Goal: Check status: Check status

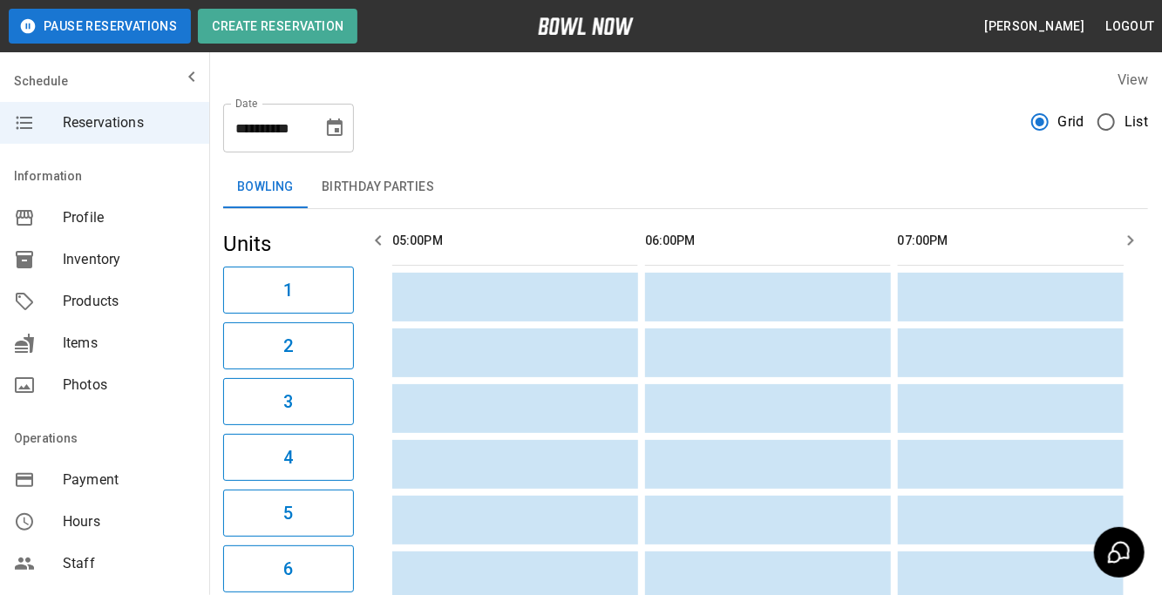
scroll to position [0, 1264]
click at [1138, 110] on label "List" at bounding box center [1118, 122] width 60 height 37
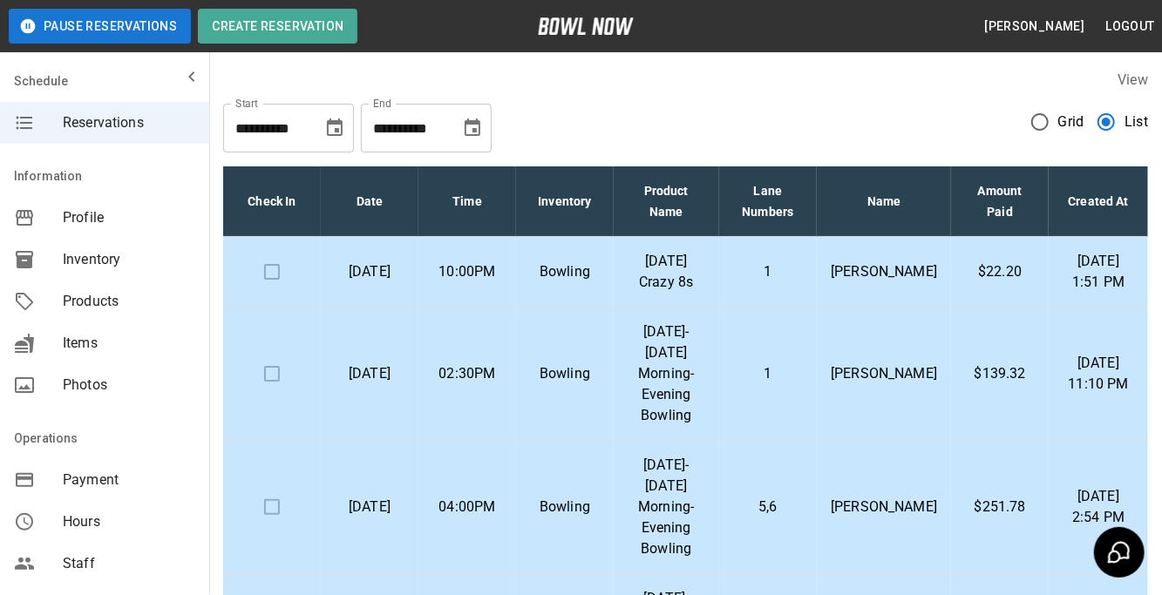
click at [910, 282] on p "[PERSON_NAME]" at bounding box center [884, 272] width 106 height 21
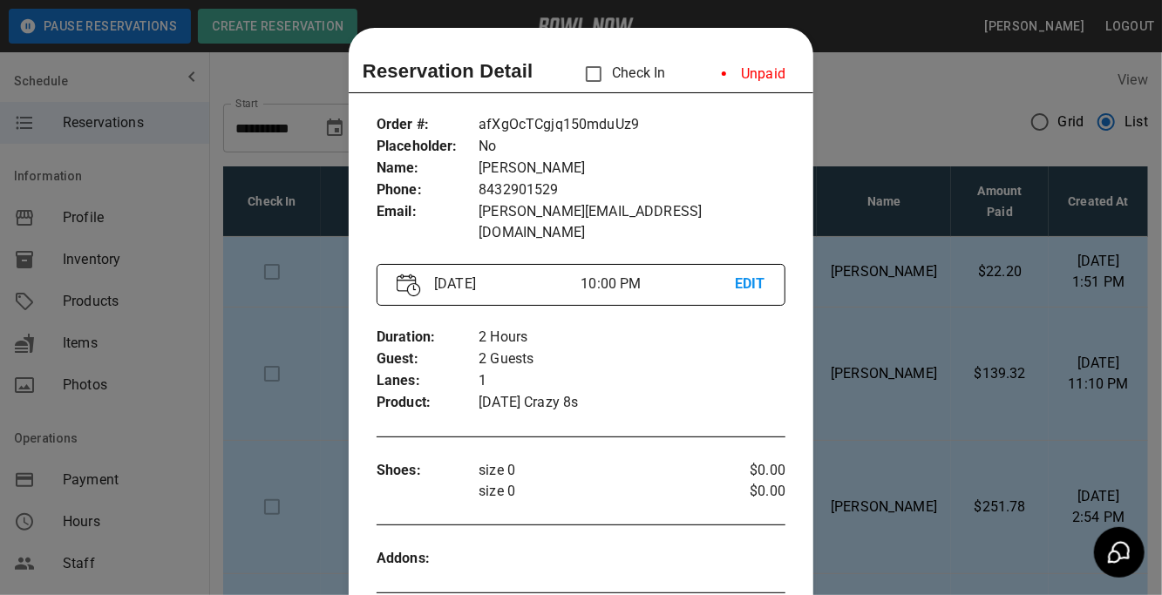
scroll to position [27, 0]
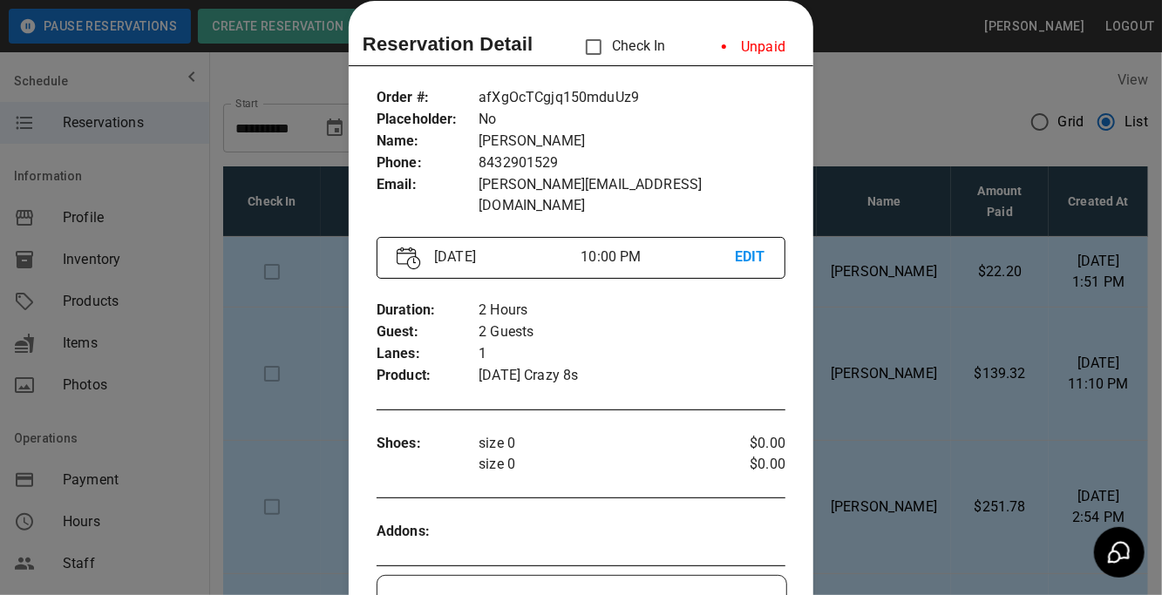
click at [1029, 228] on div at bounding box center [581, 297] width 1162 height 595
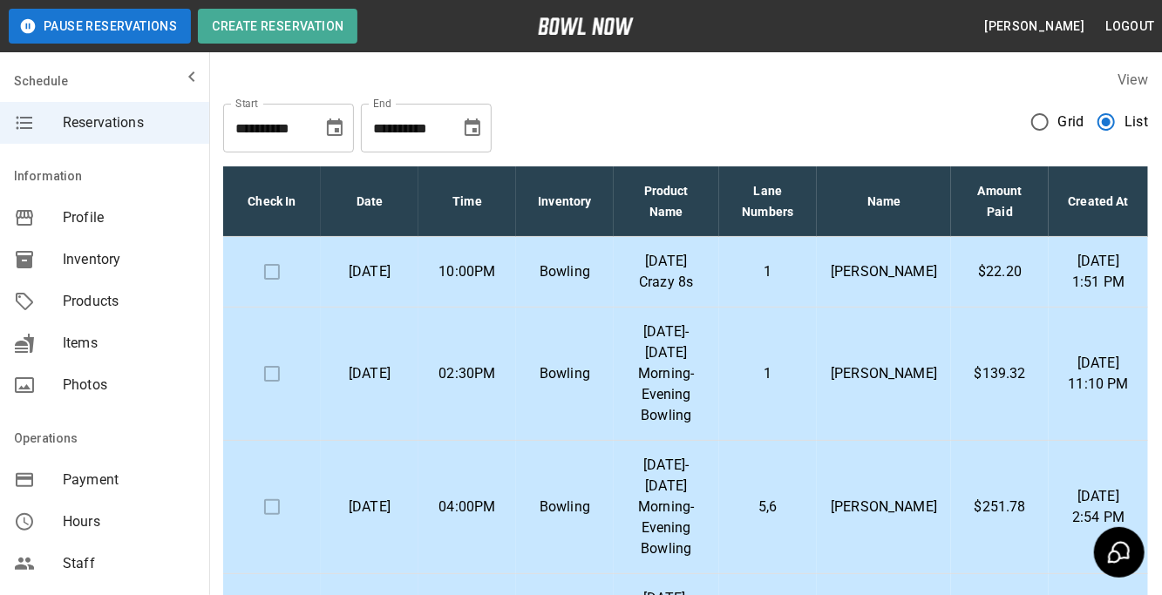
click at [934, 288] on td "[PERSON_NAME]" at bounding box center [884, 272] width 134 height 71
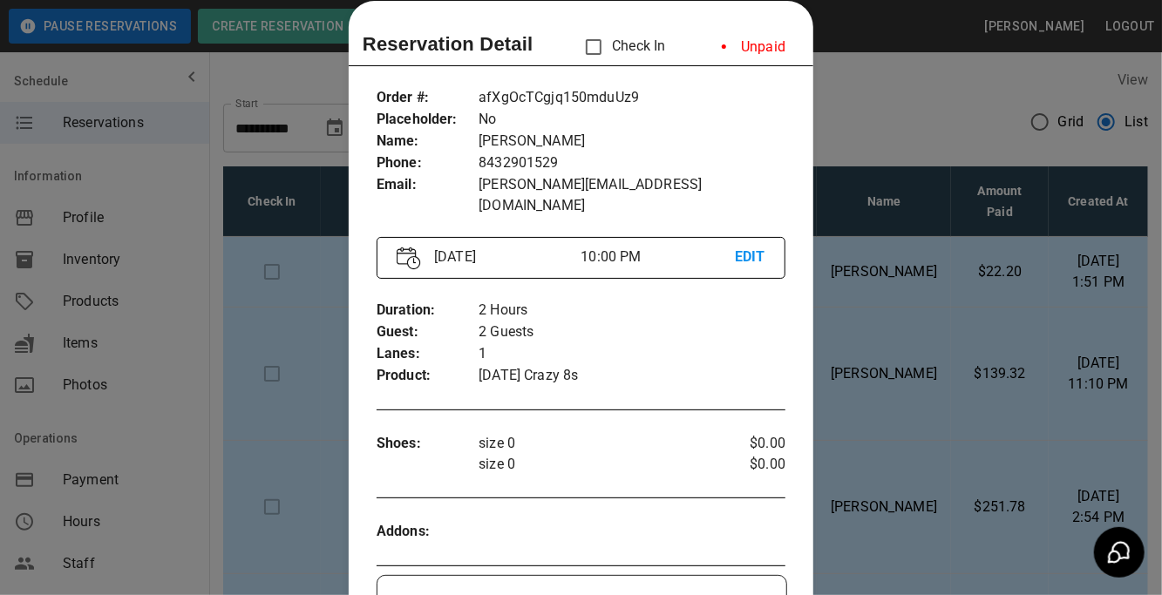
click at [1159, 155] on div at bounding box center [581, 297] width 1162 height 595
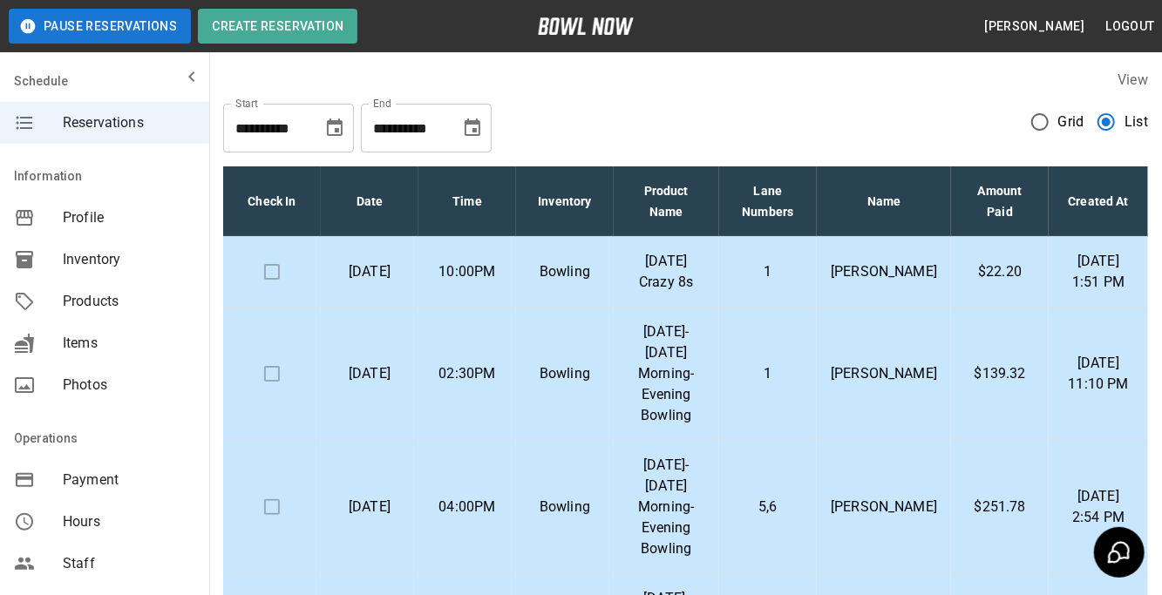
click at [614, 433] on td "Bowling" at bounding box center [565, 374] width 98 height 133
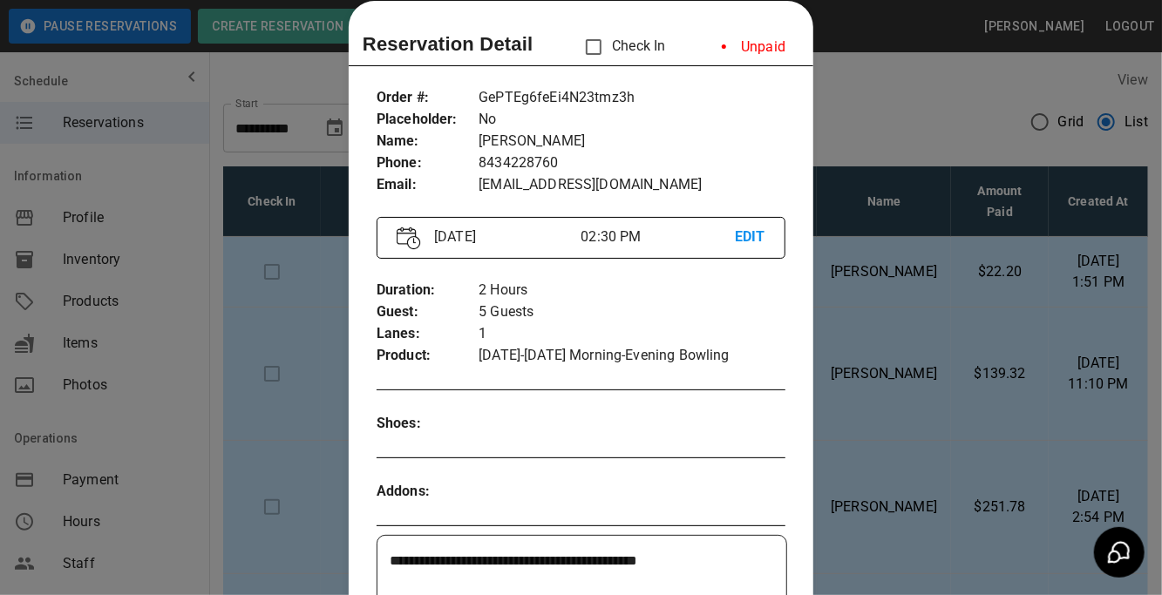
click at [852, 351] on div at bounding box center [581, 297] width 1162 height 595
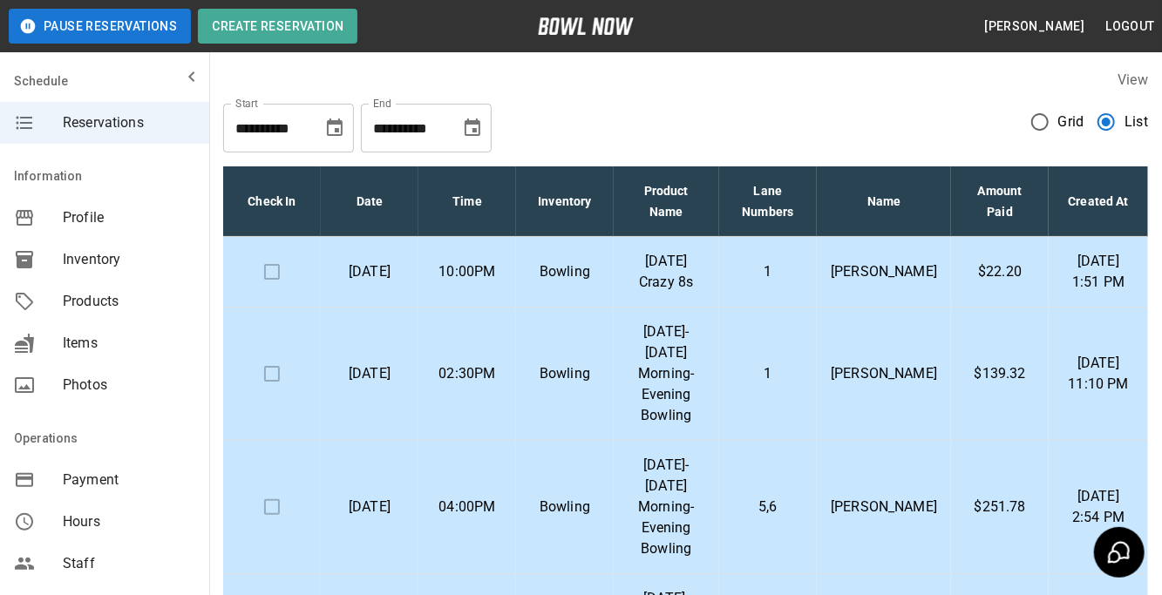
click at [818, 366] on td "1" at bounding box center [768, 374] width 99 height 133
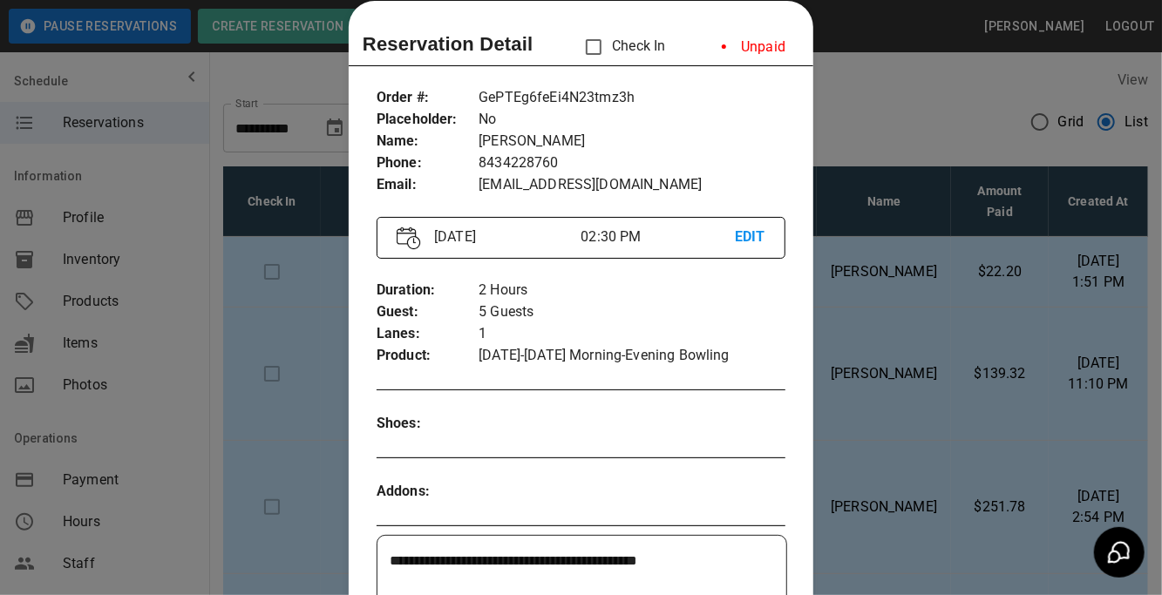
click at [998, 364] on div at bounding box center [581, 297] width 1162 height 595
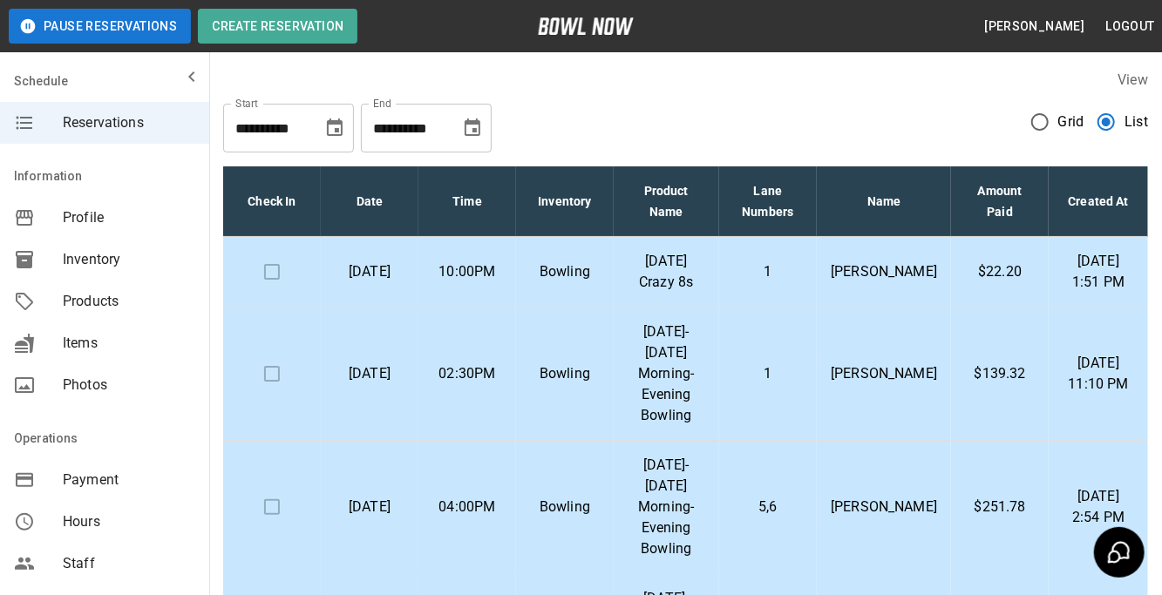
click at [893, 499] on p "[PERSON_NAME]" at bounding box center [884, 507] width 106 height 21
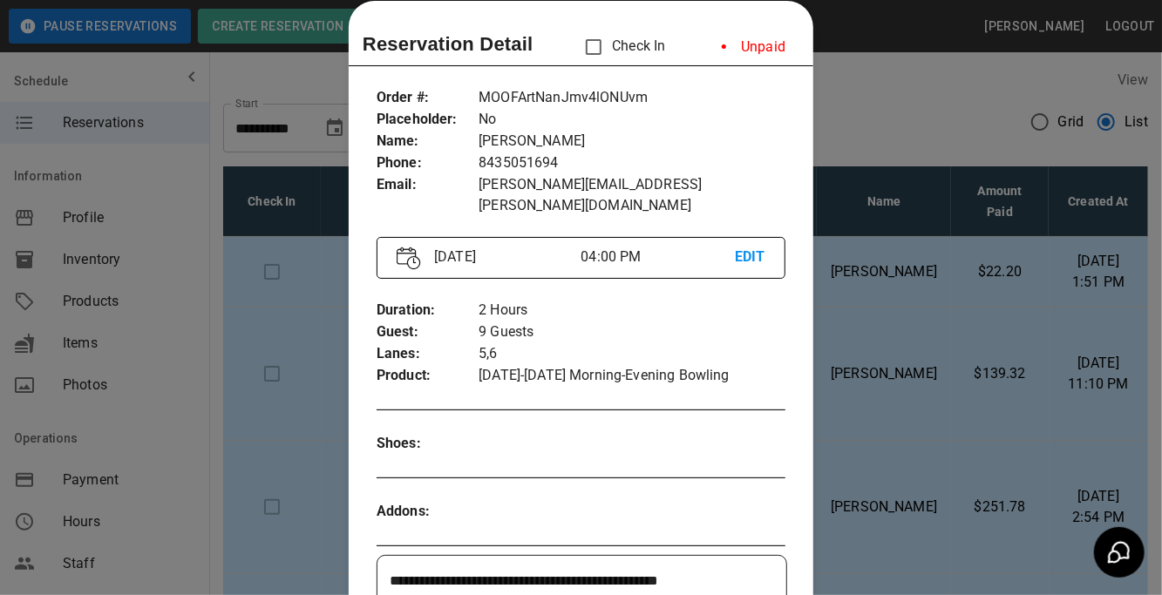
click at [1048, 379] on div at bounding box center [581, 297] width 1162 height 595
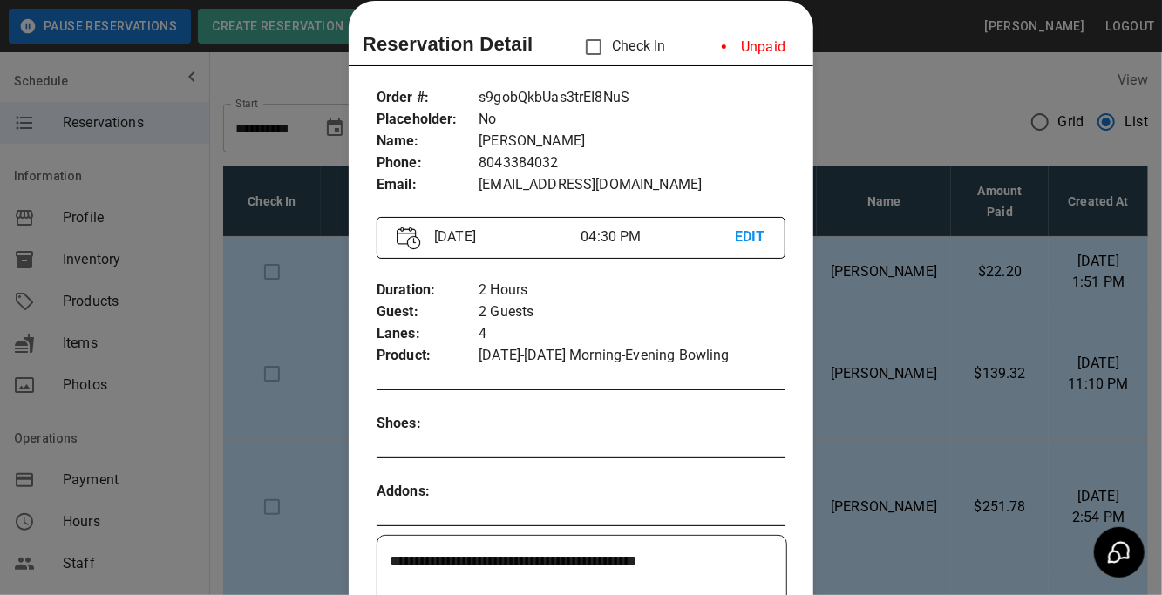
click at [926, 383] on div at bounding box center [581, 297] width 1162 height 595
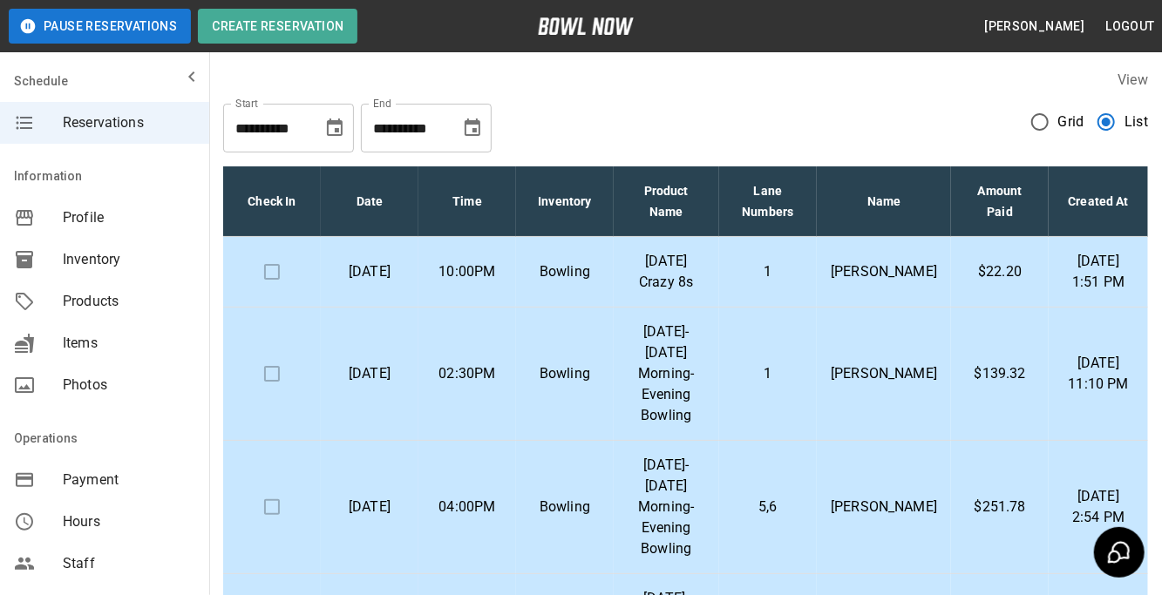
click at [690, 281] on p "[DATE] Crazy 8s" at bounding box center [667, 272] width 78 height 42
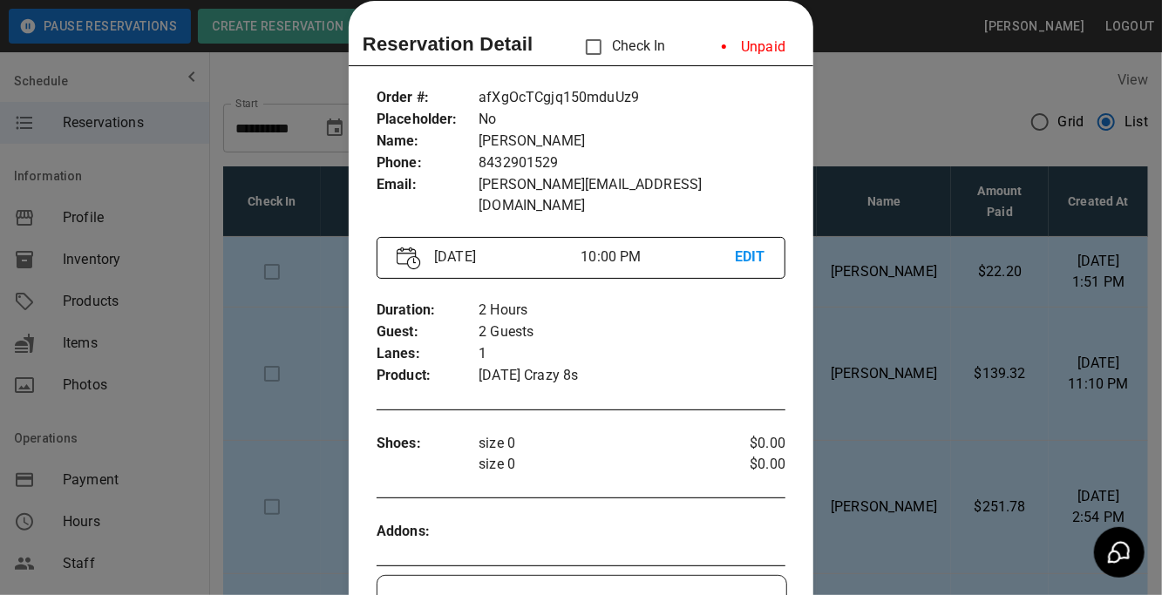
click at [880, 145] on div at bounding box center [581, 297] width 1162 height 595
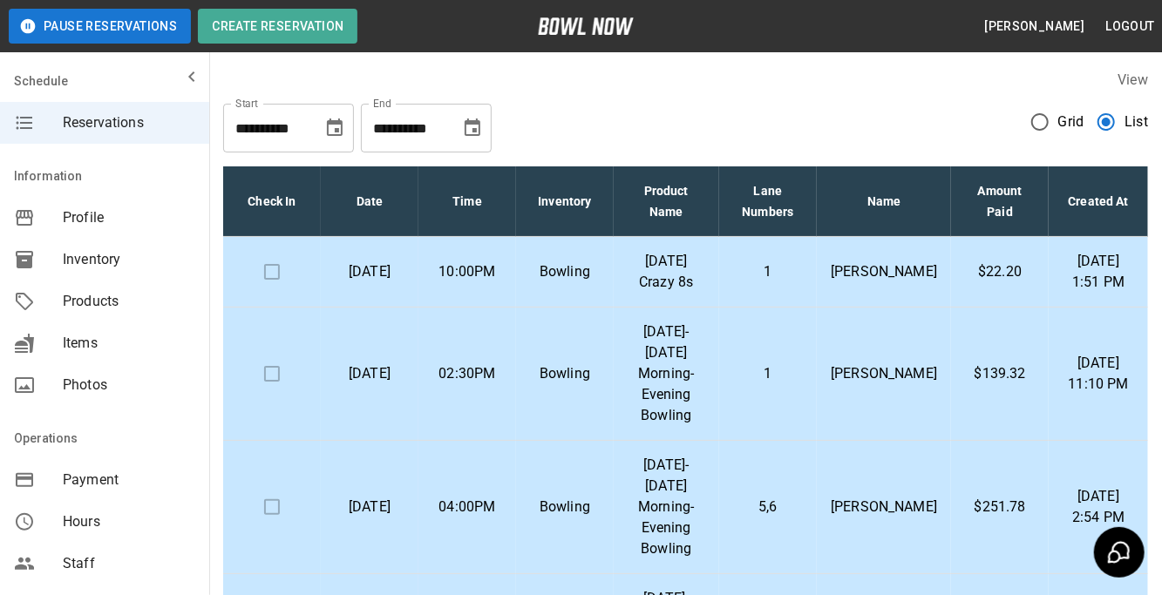
click at [761, 298] on td "1" at bounding box center [768, 272] width 99 height 71
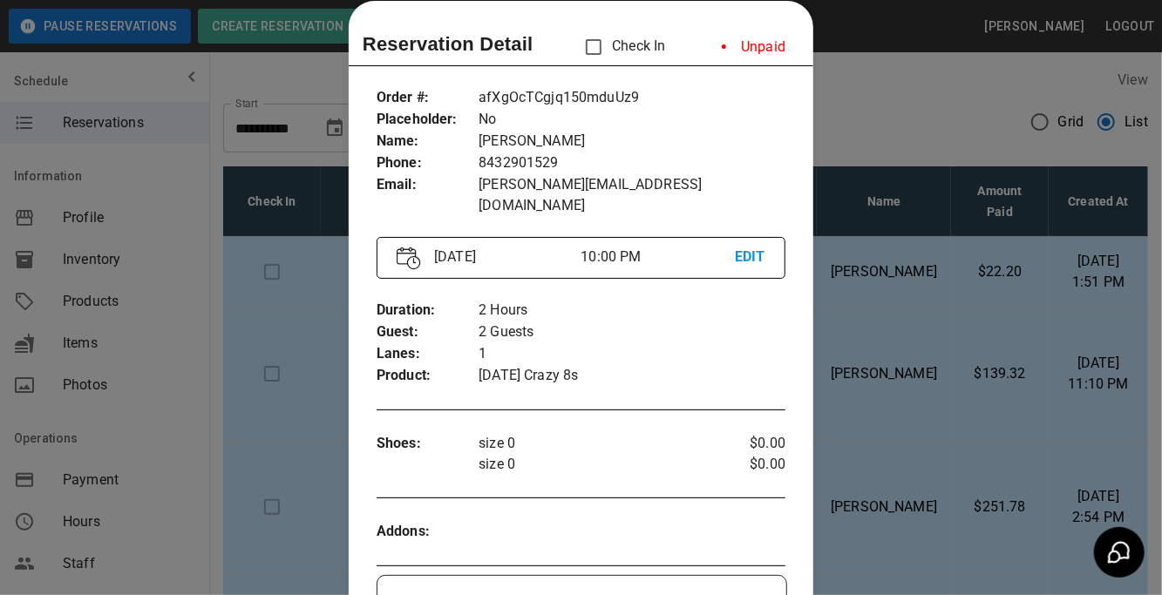
click at [853, 219] on div at bounding box center [581, 297] width 1162 height 595
